Goal: Find contact information: Find contact information

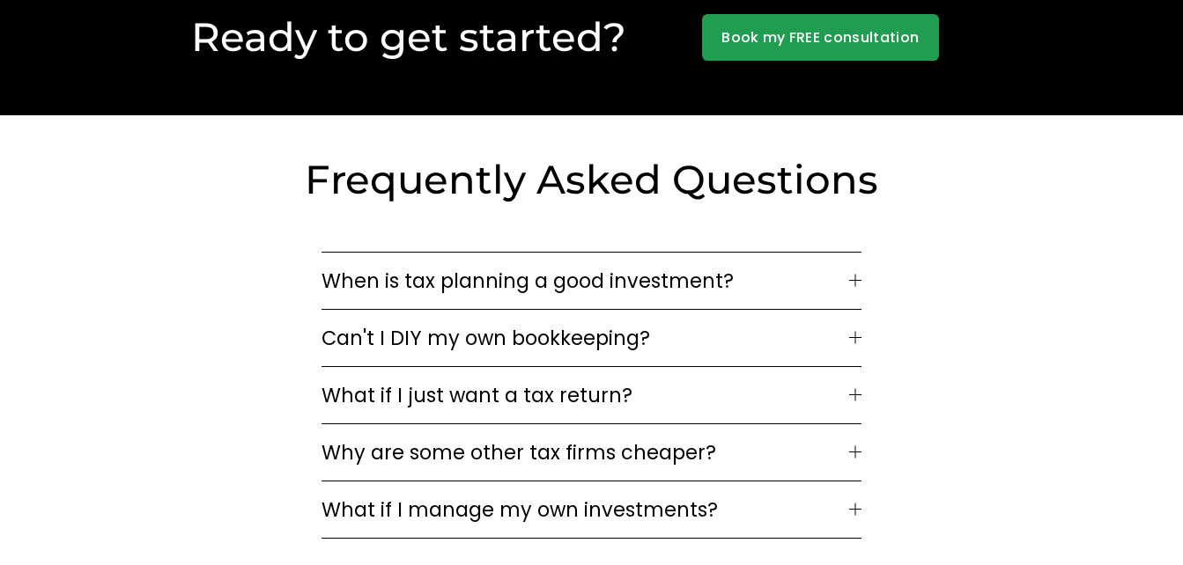
scroll to position [4686, 0]
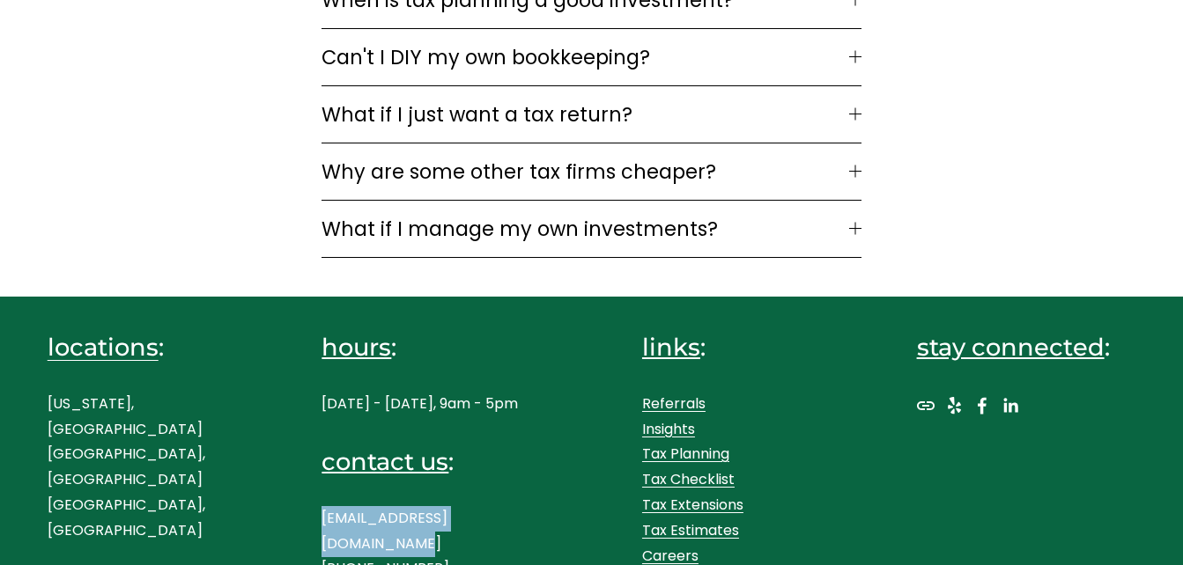
drag, startPoint x: 312, startPoint y: 513, endPoint x: 545, endPoint y: 498, distance: 233.9
click at [545, 498] on div "locations : [US_STATE], [GEOGRAPHIC_DATA] [GEOGRAPHIC_DATA], [GEOGRAPHIC_DATA] …" at bounding box center [591, 454] width 1183 height 313
copy p "[EMAIL_ADDRESS][DOMAIN_NAME]"
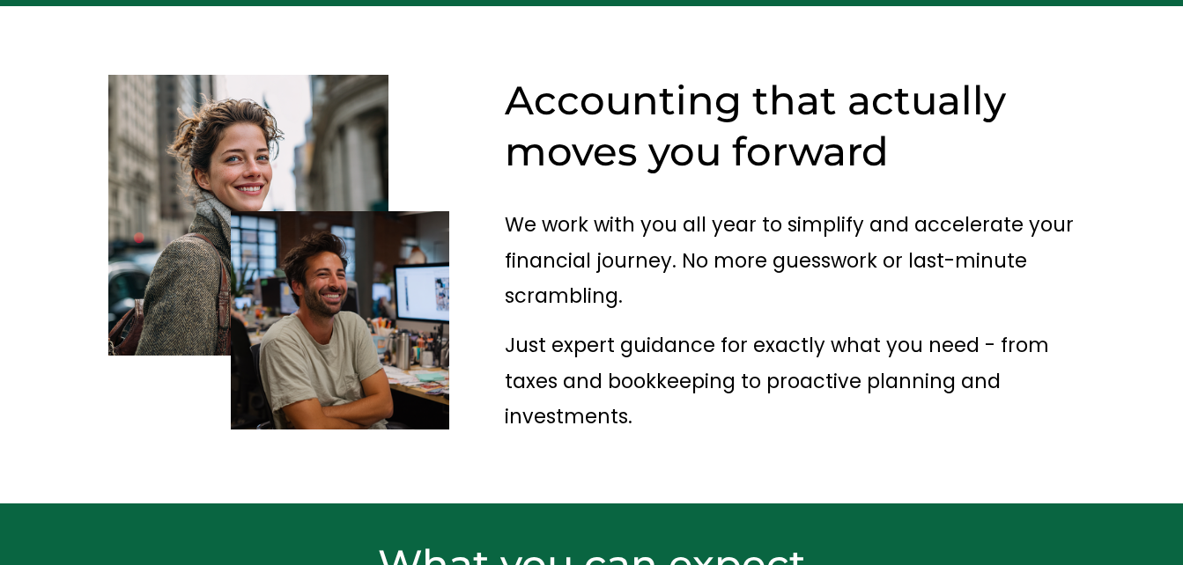
scroll to position [1057, 0]
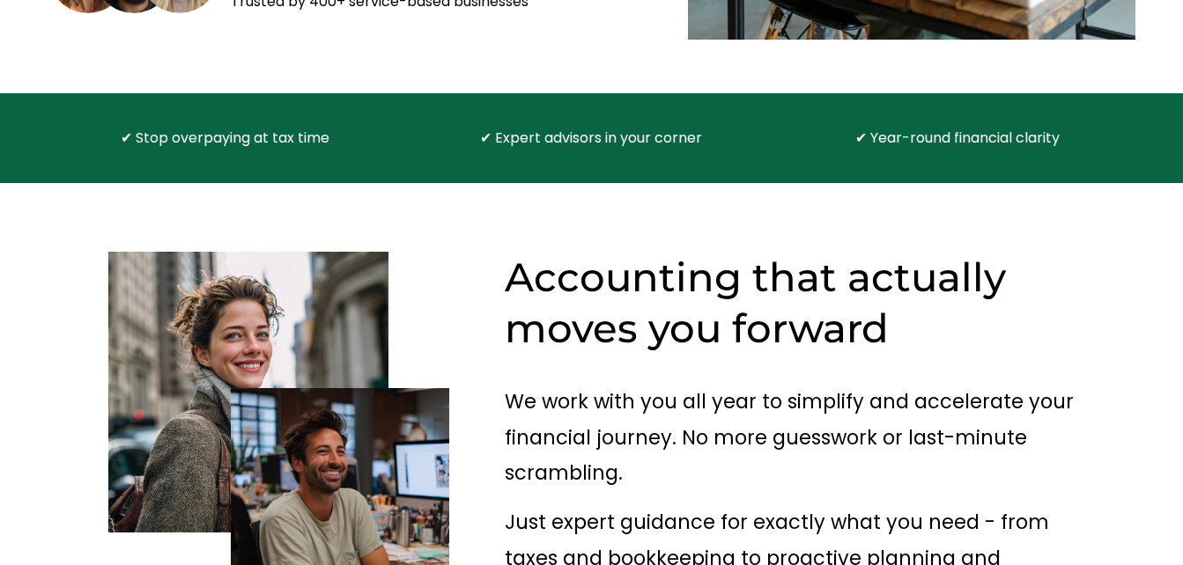
scroll to position [1145, 0]
